Goal: Check status: Check status

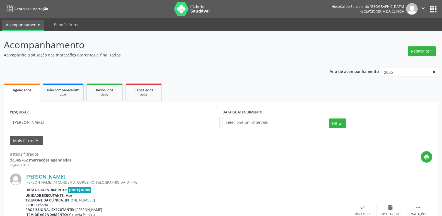
scroll to position [113, 0]
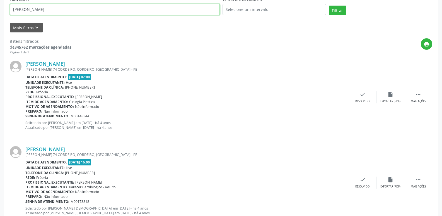
drag, startPoint x: 74, startPoint y: 9, endPoint x: 0, endPoint y: 21, distance: 74.7
paste input "390.401.434-04 2"
type input "390.401.434-04 2"
drag, startPoint x: 50, startPoint y: 8, endPoint x: 0, endPoint y: 29, distance: 54.9
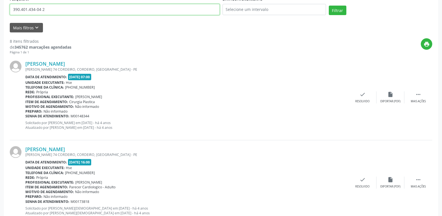
type input "10782126863"
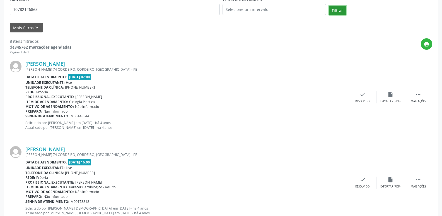
click at [333, 11] on button "Filtrar" at bounding box center [338, 10] width 18 height 9
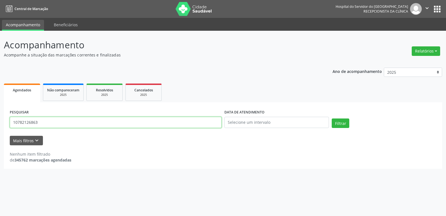
drag, startPoint x: 46, startPoint y: 125, endPoint x: 0, endPoint y: 125, distance: 46.3
click at [0, 125] on div "Acompanhamento Acompanhe a situação das marcações correntes e finalizadas Relat…" at bounding box center [223, 123] width 446 height 185
type input "[PERSON_NAME]"
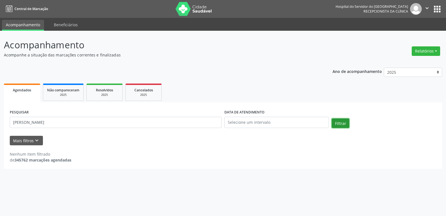
click at [339, 125] on button "Filtrar" at bounding box center [341, 122] width 18 height 9
drag, startPoint x: 61, startPoint y: 122, endPoint x: 0, endPoint y: 124, distance: 60.5
click at [0, 124] on div "Acompanhamento Acompanhe a situação das marcações correntes e finalizadas Relat…" at bounding box center [223, 123] width 446 height 185
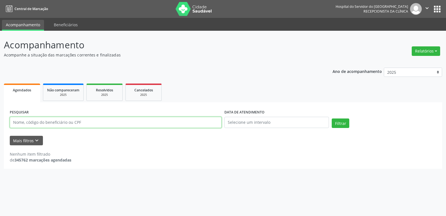
click at [73, 120] on input "text" at bounding box center [116, 122] width 212 height 11
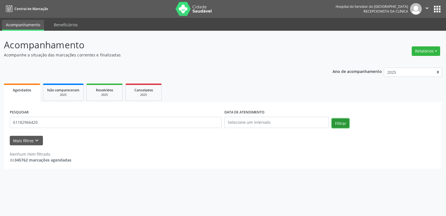
click at [345, 123] on button "Filtrar" at bounding box center [341, 122] width 18 height 9
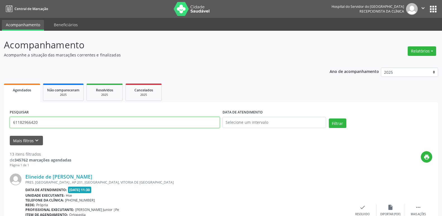
paste input "[PERSON_NAME]"
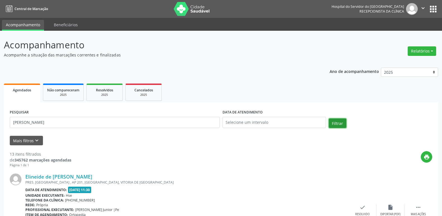
click at [341, 123] on button "Filtrar" at bounding box center [338, 122] width 18 height 9
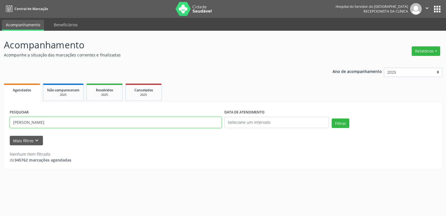
drag, startPoint x: 93, startPoint y: 124, endPoint x: 0, endPoint y: 120, distance: 93.3
click at [0, 120] on div "Acompanhamento Acompanhe a situação das marcações correntes e finalizadas Relat…" at bounding box center [223, 123] width 446 height 185
paste input "166.745.534-68"
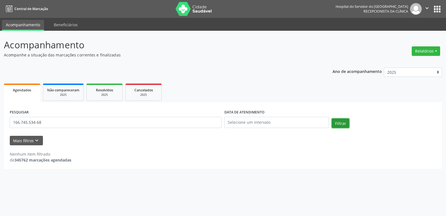
click at [334, 122] on button "Filtrar" at bounding box center [341, 122] width 18 height 9
click at [38, 122] on input "166.745.534-68" at bounding box center [116, 122] width 212 height 11
click at [29, 122] on input "166.745.53468" at bounding box center [116, 122] width 212 height 11
click at [21, 123] on input "166.74553468" at bounding box center [116, 122] width 212 height 11
click at [23, 124] on input "166.74553468" at bounding box center [116, 122] width 212 height 11
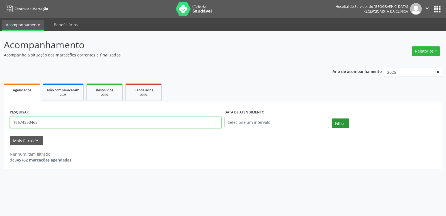
type input "16674553468"
click at [340, 126] on button "Filtrar" at bounding box center [341, 122] width 18 height 9
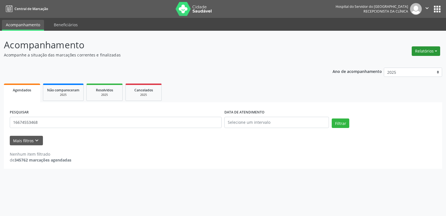
click at [437, 48] on button "Relatórios" at bounding box center [426, 50] width 28 height 9
click at [396, 62] on link "Agendamentos" at bounding box center [411, 63] width 60 height 8
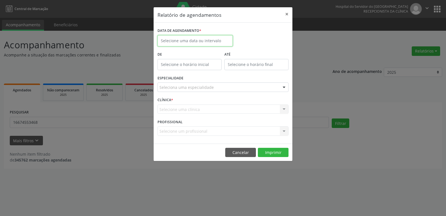
click at [178, 41] on input "text" at bounding box center [195, 40] width 75 height 11
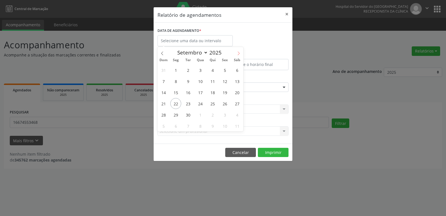
click at [237, 50] on span at bounding box center [238, 51] width 9 height 9
select select "9"
click at [189, 116] on span "28" at bounding box center [188, 114] width 11 height 11
type input "[DATE]"
click at [189, 116] on span "28" at bounding box center [188, 114] width 11 height 11
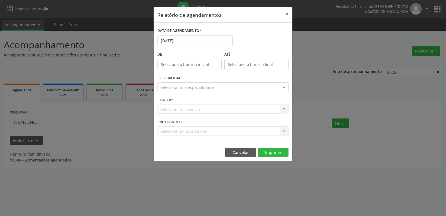
click at [189, 116] on div "CLÍNICA * Selecione uma clínica Hse Nenhum resultado encontrado para: " " Não h…" at bounding box center [223, 107] width 134 height 22
click at [266, 155] on button "Imprimir" at bounding box center [273, 152] width 31 height 9
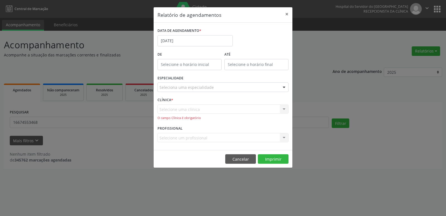
click at [255, 92] on div "Seleciona uma especialidade Todas as especialidades Alergologia Angiologia Arri…" at bounding box center [223, 86] width 131 height 9
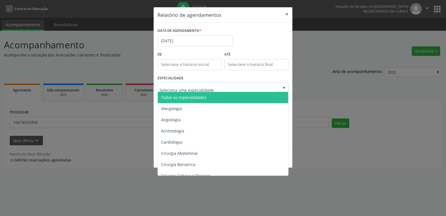
click at [252, 98] on span "Todas as especialidades" at bounding box center [223, 97] width 131 height 11
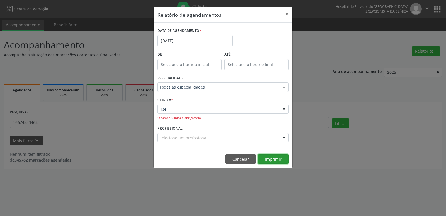
click at [281, 158] on button "Imprimir" at bounding box center [273, 158] width 31 height 9
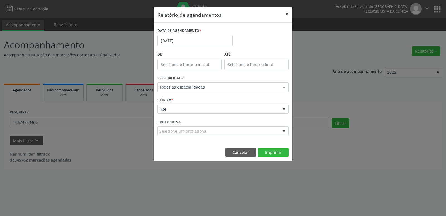
click at [289, 12] on button "×" at bounding box center [286, 14] width 11 height 14
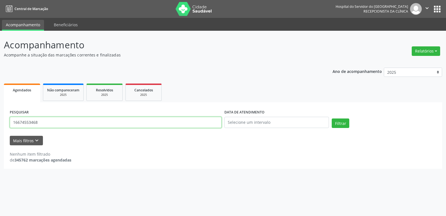
drag, startPoint x: 49, startPoint y: 122, endPoint x: 0, endPoint y: 133, distance: 50.2
click at [0, 135] on div "Acompanhamento Acompanhe a situação das marcações correntes e finalizadas Relat…" at bounding box center [223, 123] width 446 height 185
click at [11, 124] on input "text" at bounding box center [116, 122] width 212 height 11
paste input "166.745.534-68"
type input "166.745.534-68"
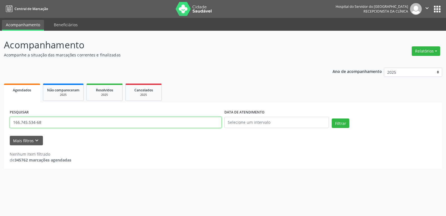
drag, startPoint x: 27, startPoint y: 129, endPoint x: 0, endPoint y: 134, distance: 28.0
click at [0, 134] on div "Acompanhamento Acompanhe a situação das marcações correntes e finalizadas Relat…" at bounding box center [223, 123] width 446 height 185
click at [48, 119] on input "text" at bounding box center [116, 122] width 212 height 11
drag, startPoint x: 97, startPoint y: 122, endPoint x: 0, endPoint y: 119, distance: 97.1
click at [0, 119] on div "Acompanhamento Acompanhe a situação das marcações correntes e finalizadas Relat…" at bounding box center [223, 123] width 446 height 185
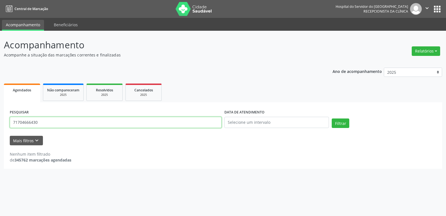
type input "71704666430"
click at [340, 128] on div "Filtrar" at bounding box center [384, 124] width 107 height 13
click at [338, 127] on button "Filtrar" at bounding box center [341, 122] width 18 height 9
drag, startPoint x: 49, startPoint y: 121, endPoint x: 0, endPoint y: 131, distance: 50.0
click at [0, 132] on div "Acompanhamento Acompanhe a situação das marcações correntes e finalizadas Relat…" at bounding box center [223, 123] width 446 height 185
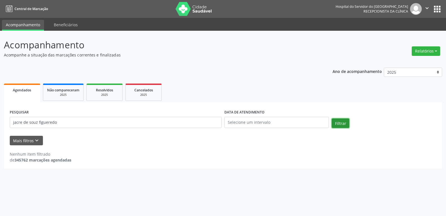
click at [344, 119] on button "Filtrar" at bounding box center [341, 122] width 18 height 9
click at [36, 123] on input "jacre de souz figueredo" at bounding box center [116, 122] width 212 height 11
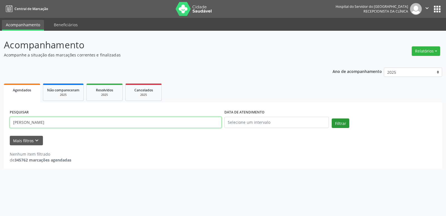
type input "[PERSON_NAME]"
click at [345, 122] on button "Filtrar" at bounding box center [341, 122] width 18 height 9
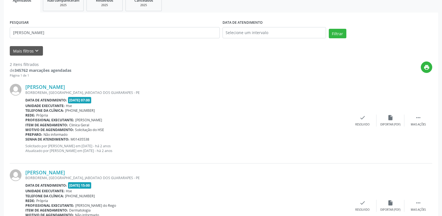
scroll to position [132, 0]
